Goal: Task Accomplishment & Management: Complete application form

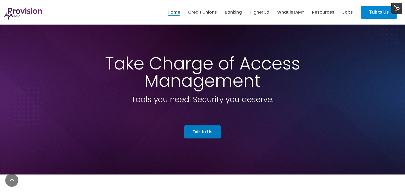
scroll to position [165, 0]
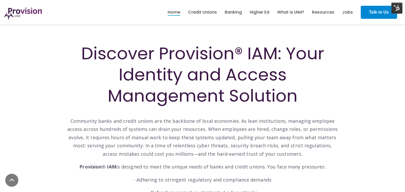
click at [365, 12] on link "Talk to Us" at bounding box center [378, 12] width 36 height 13
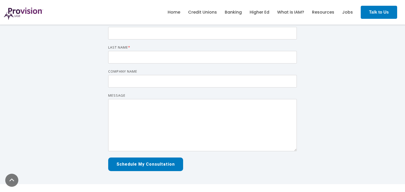
scroll to position [204, 0]
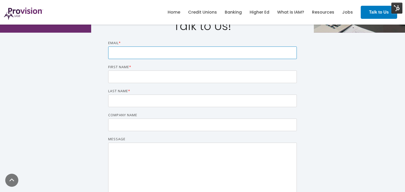
click at [122, 53] on input "Email *" at bounding box center [202, 53] width 188 height 13
type input "[EMAIL_ADDRESS][DOMAIN_NAME]"
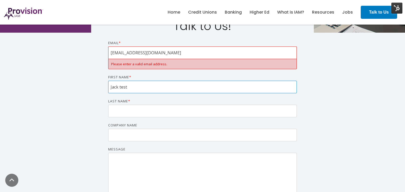
type input "Jack test"
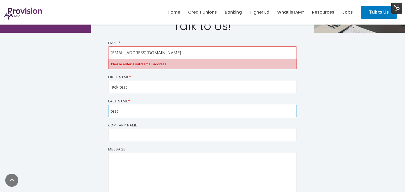
type input "test"
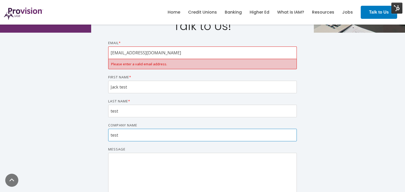
type input "test"
drag, startPoint x: 151, startPoint y: 54, endPoint x: 70, endPoint y: 43, distance: 82.0
click at [70, 43] on div "Talk to Us! Email * [EMAIL_ADDRESS][DOMAIN_NAME] Please enter a valid email add…" at bounding box center [202, 146] width 405 height 227
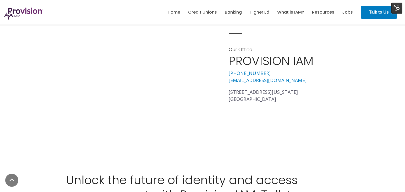
scroll to position [346, 0]
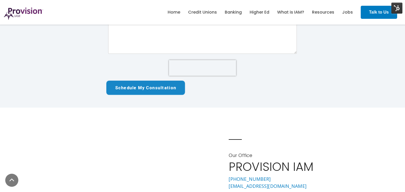
type input "[EMAIL_ADDRESS][DOMAIN_NAME]"
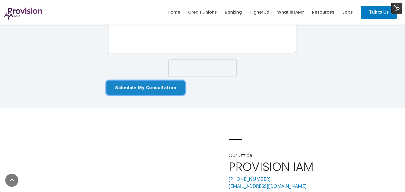
click at [161, 87] on input "Schedule My Consultation" at bounding box center [145, 88] width 79 height 14
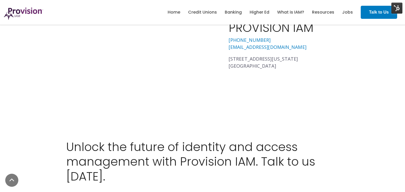
scroll to position [169, 0]
